Goal: Task Accomplishment & Management: Complete application form

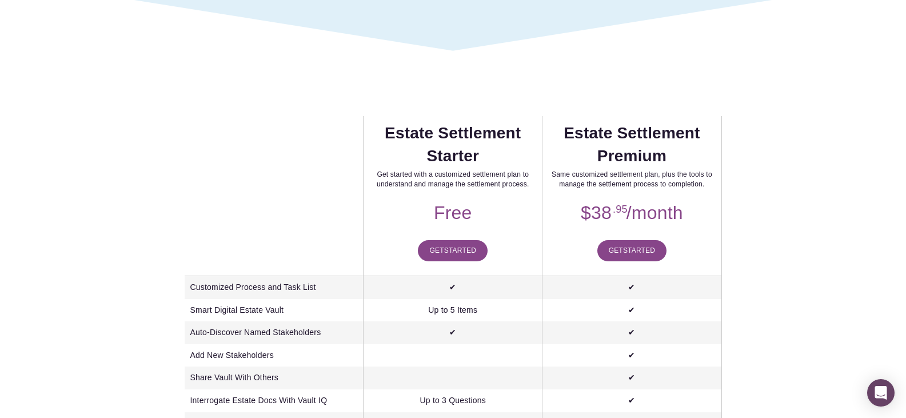
scroll to position [172, 0]
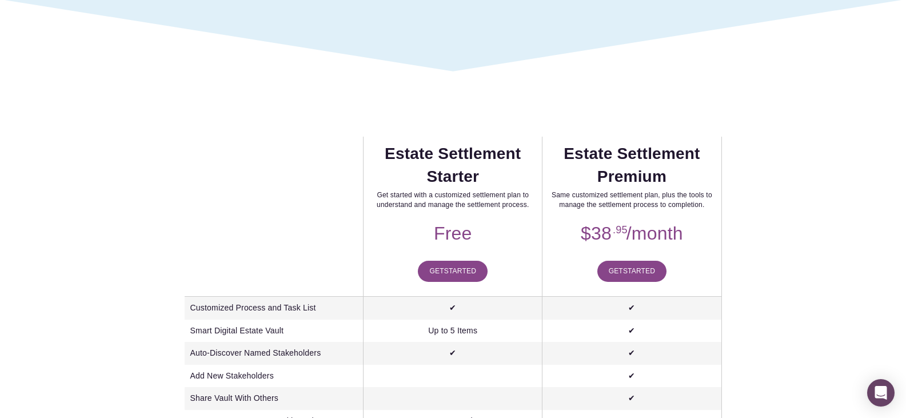
click at [456, 271] on span "Started" at bounding box center [460, 271] width 32 height 8
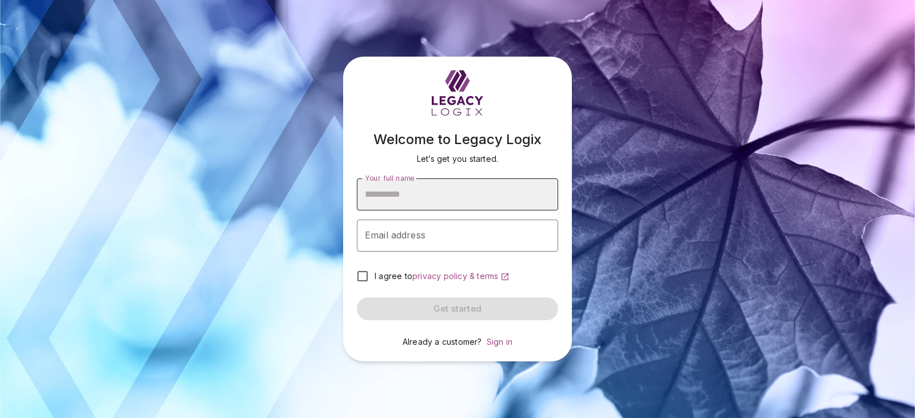
click at [428, 194] on input "Your full name" at bounding box center [457, 194] width 201 height 32
type input "**********"
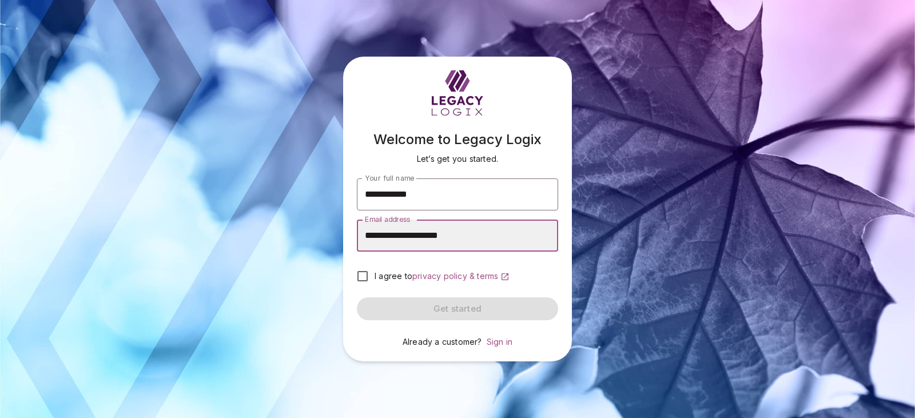
type input "**********"
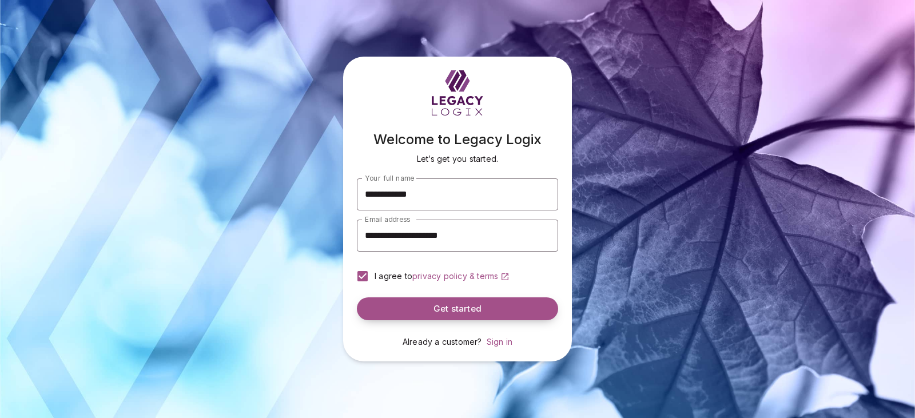
click at [442, 307] on span "Get started" at bounding box center [457, 309] width 48 height 11
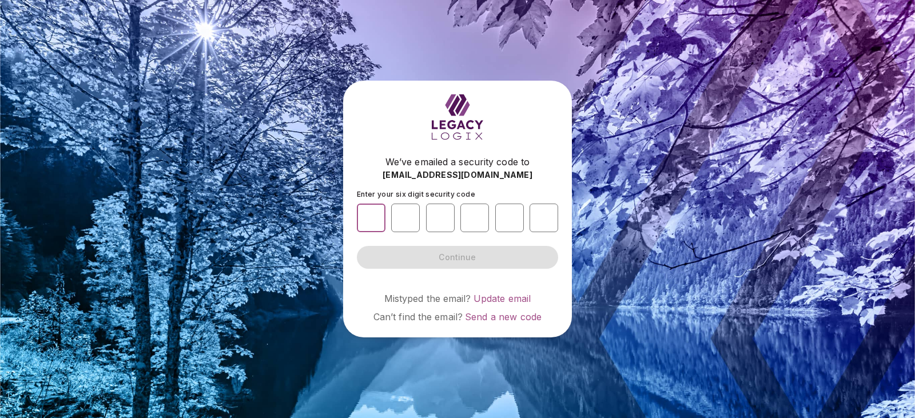
click at [379, 222] on input "number" at bounding box center [371, 218] width 29 height 29
type input "*"
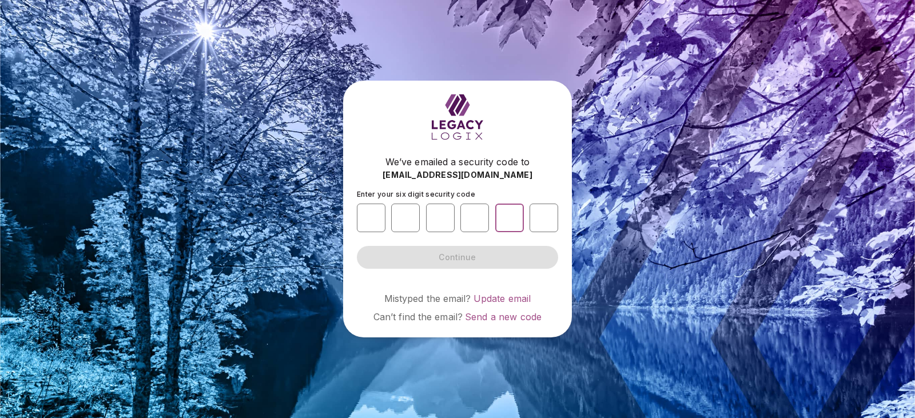
type input "*"
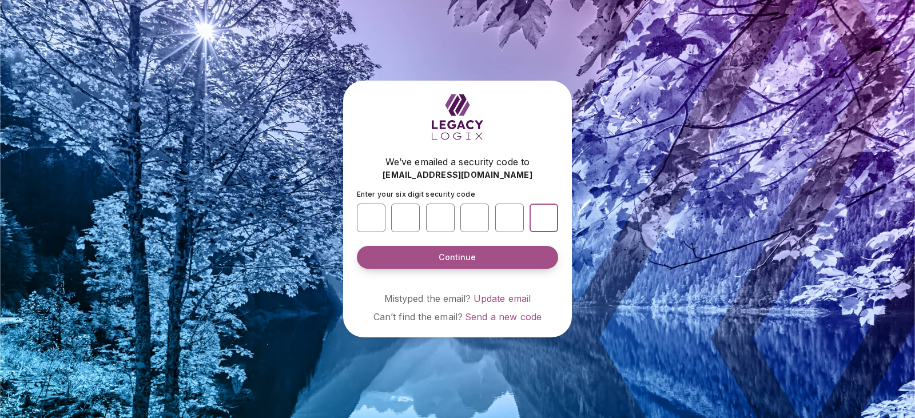
type input "*"
click at [472, 255] on span "Continue" at bounding box center [457, 257] width 37 height 11
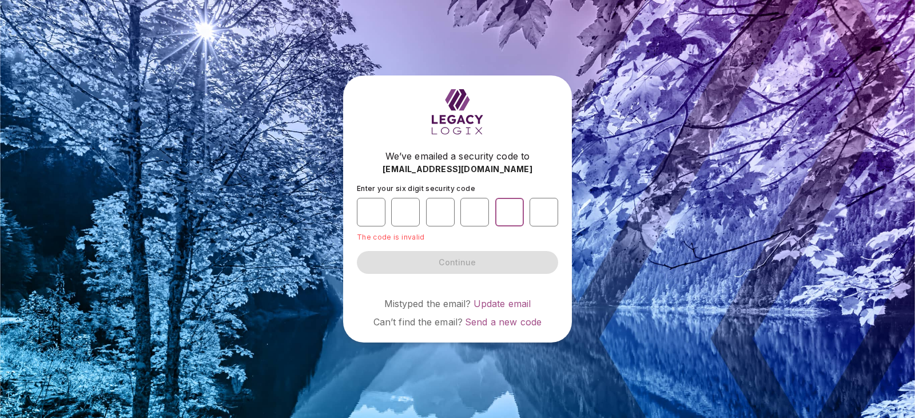
click at [514, 210] on input "*" at bounding box center [509, 212] width 29 height 29
type input "*"
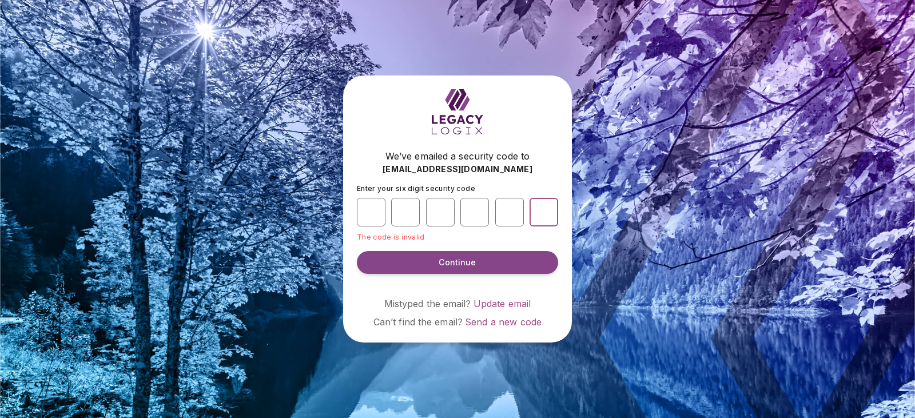
type input "*"
click at [357, 251] on button "Continue" at bounding box center [457, 262] width 201 height 23
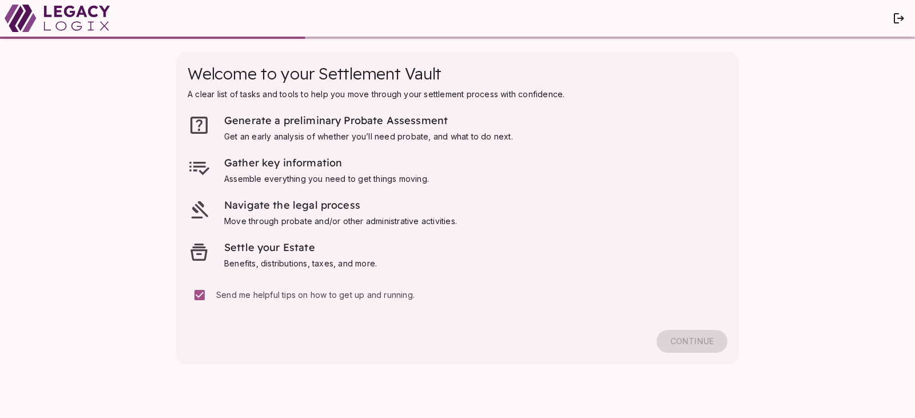
click at [490, 272] on div "Generate a preliminary Probate Assessment Get an early analysis of whether you’…" at bounding box center [350, 203] width 325 height 207
click at [680, 343] on span "Continue" at bounding box center [691, 341] width 43 height 10
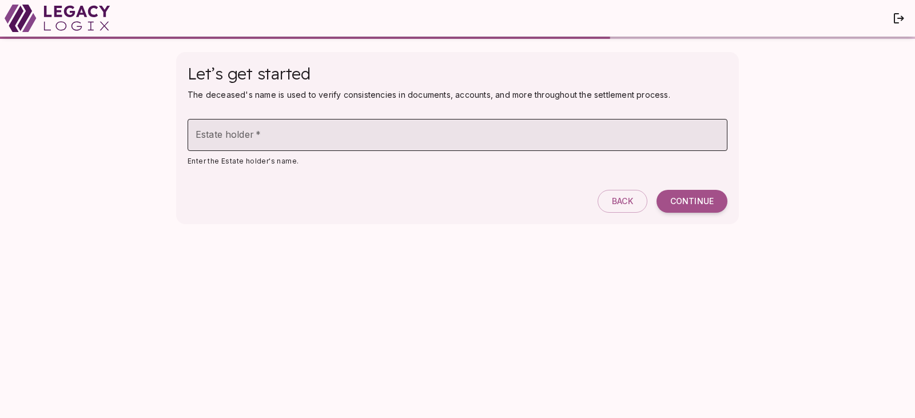
click at [242, 142] on input "Estate holder   *" at bounding box center [458, 135] width 540 height 32
type input "**********"
click at [698, 204] on span "Continue" at bounding box center [691, 201] width 43 height 10
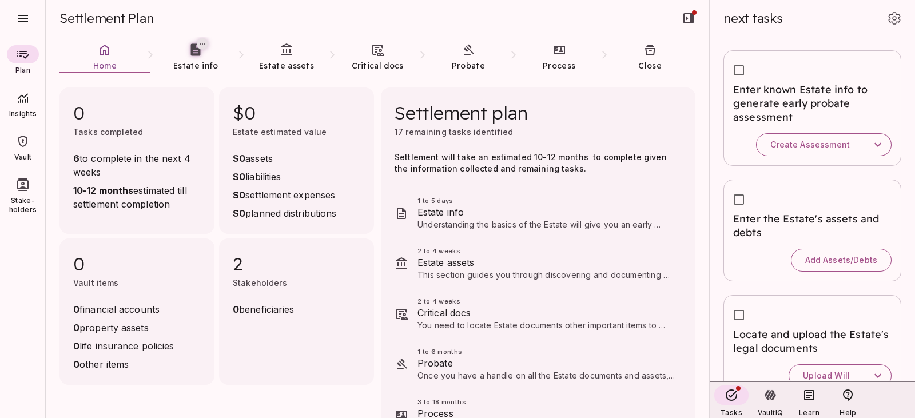
click at [560, 217] on span "Estate info" at bounding box center [547, 212] width 260 height 14
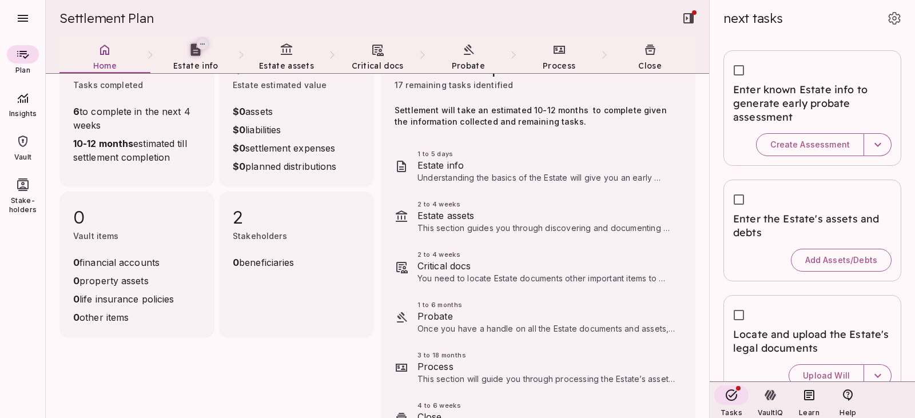
scroll to position [90, 0]
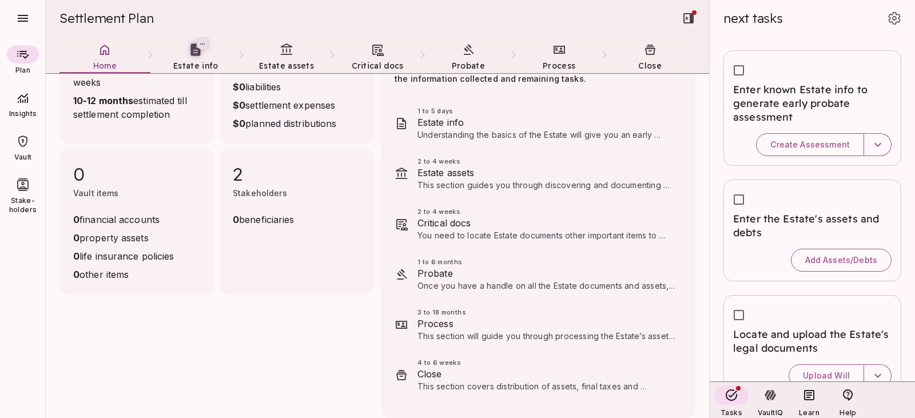
click at [433, 279] on span "Probate" at bounding box center [547, 274] width 260 height 14
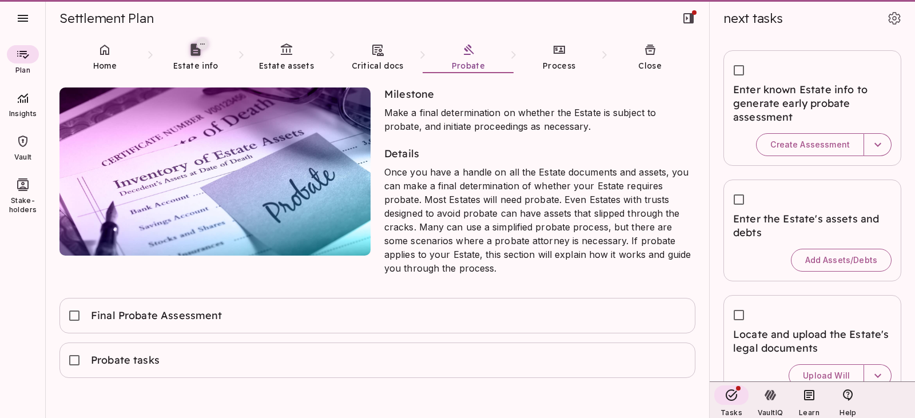
scroll to position [0, 0]
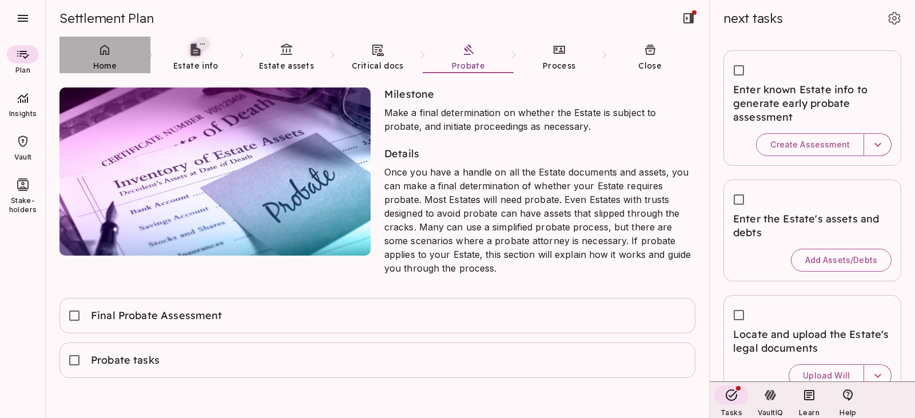
click at [107, 57] on link "Home" at bounding box center [104, 57] width 91 height 41
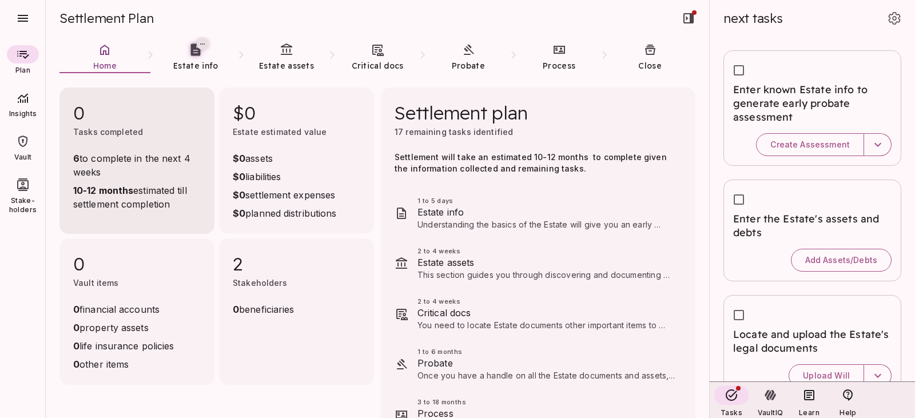
click at [128, 161] on span "6 to complete in the next 4 weeks" at bounding box center [137, 165] width 128 height 27
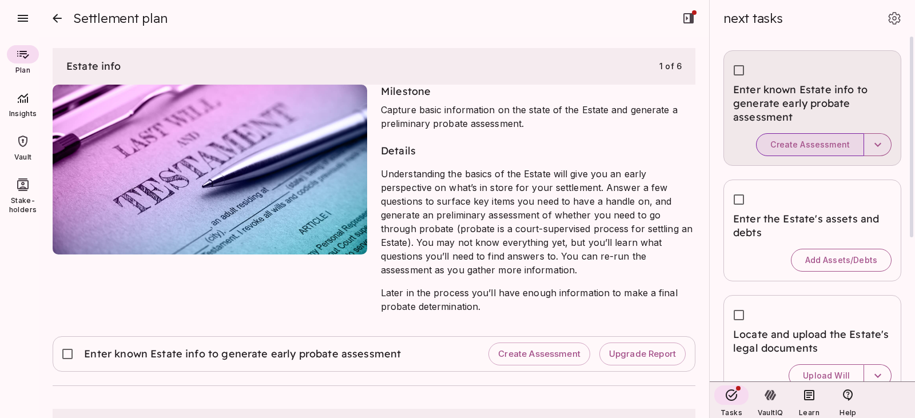
click at [815, 144] on span "Create Assessment" at bounding box center [809, 145] width 79 height 10
